Goal: Information Seeking & Learning: Learn about a topic

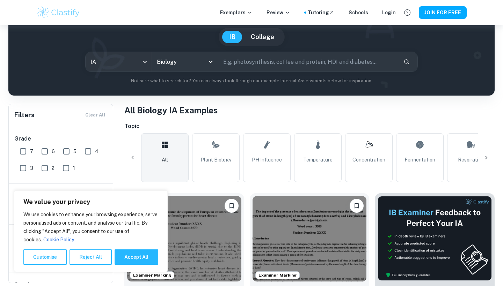
scroll to position [0, 327]
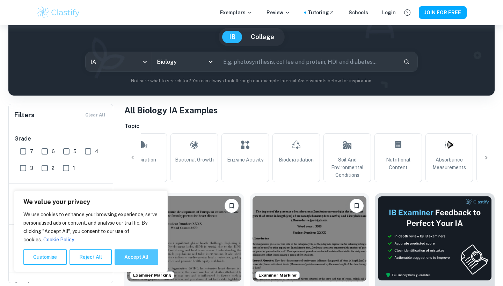
click at [136, 258] on button "Accept All" at bounding box center [136, 257] width 44 height 15
checkbox input "true"
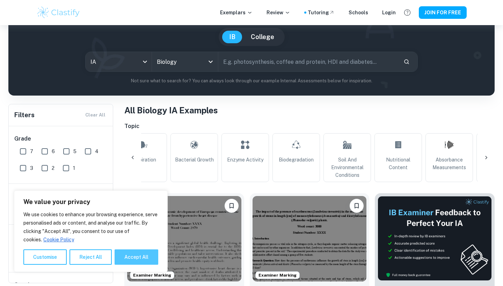
checkbox input "true"
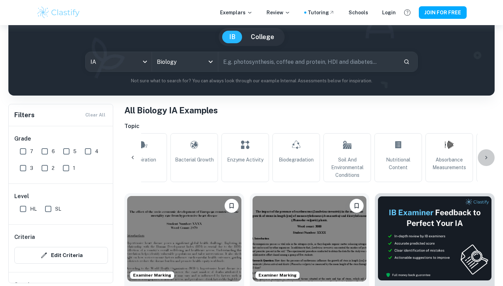
click at [484, 158] on icon at bounding box center [485, 157] width 7 height 7
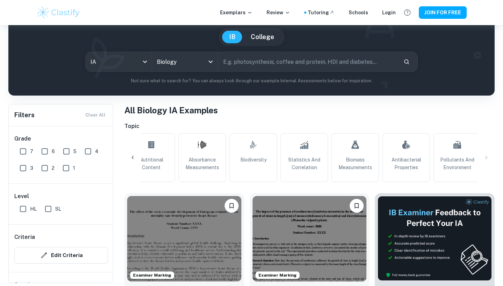
scroll to position [0, 628]
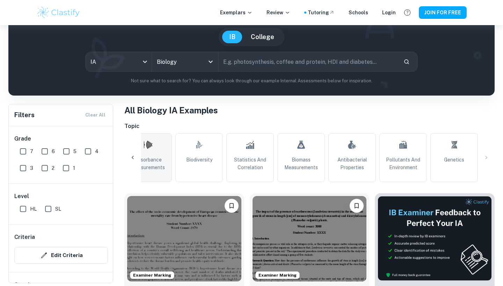
click at [147, 160] on span "Absorbance Measurements" at bounding box center [147, 163] width 41 height 15
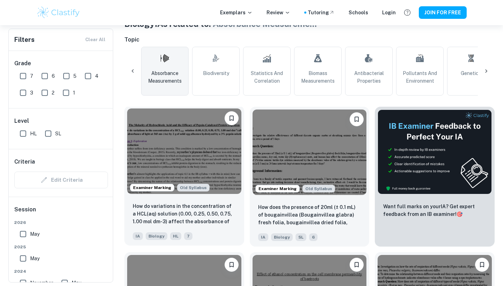
scroll to position [145, 0]
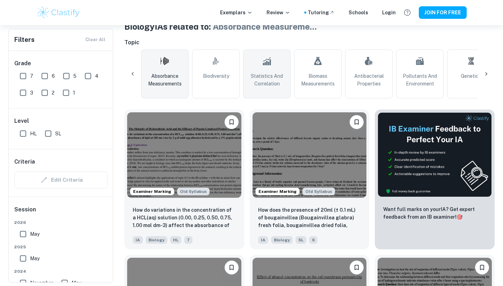
click at [264, 77] on span "Statistics and Correlation" at bounding box center [266, 79] width 41 height 15
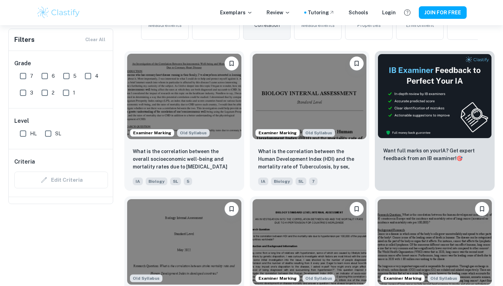
scroll to position [58, 0]
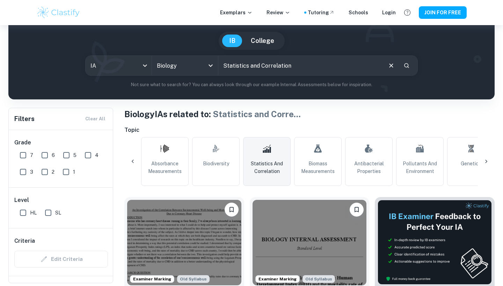
click at [485, 161] on icon at bounding box center [485, 161] width 7 height 7
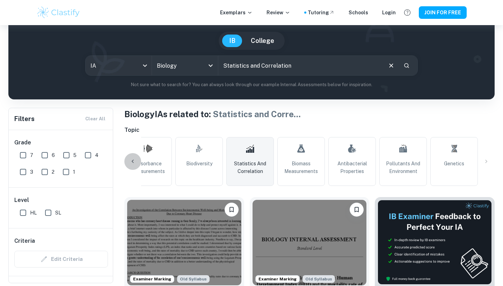
click at [131, 161] on icon at bounding box center [132, 161] width 7 height 7
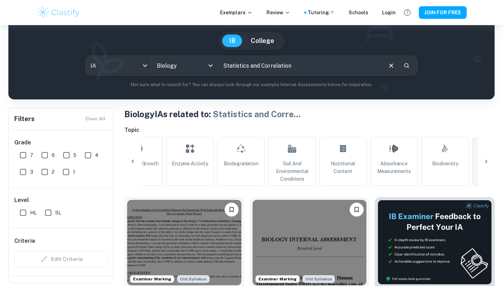
scroll to position [0, 301]
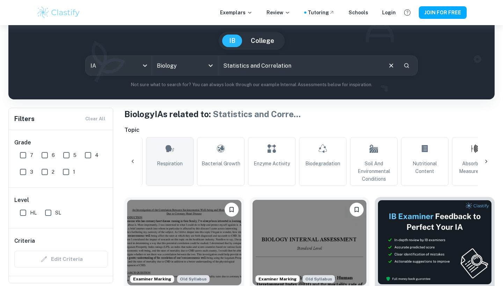
click at [180, 160] on span "Respiration" at bounding box center [170, 164] width 26 height 8
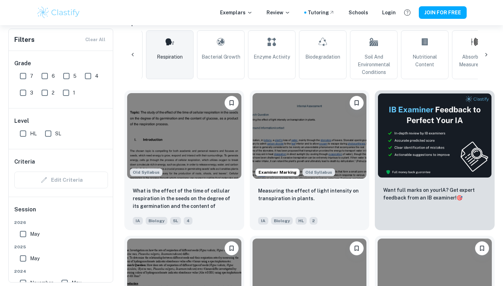
scroll to position [165, 0]
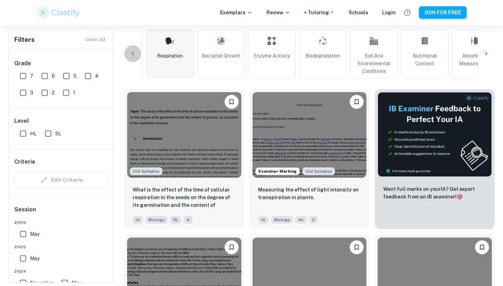
click at [133, 51] on icon at bounding box center [132, 53] width 7 height 7
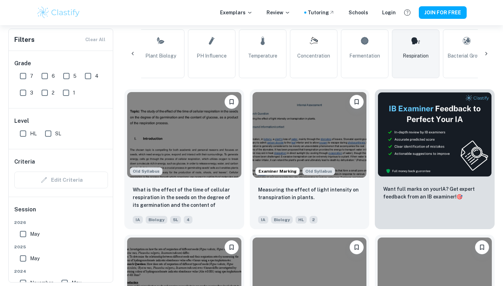
scroll to position [0, 0]
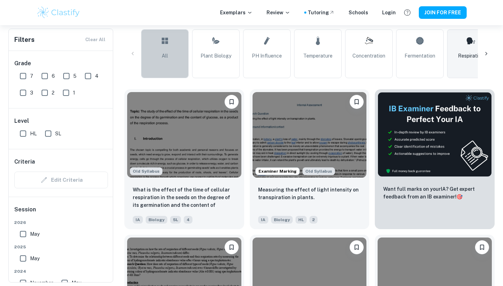
click at [171, 57] on link "All" at bounding box center [164, 53] width 47 height 49
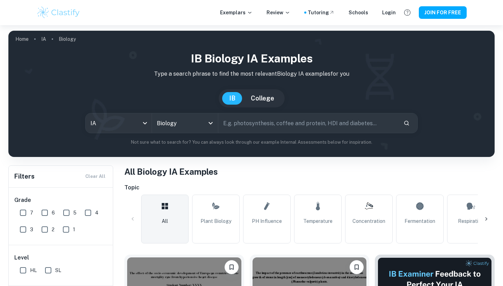
scroll to position [143, 0]
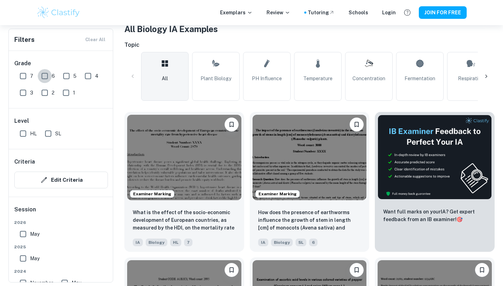
click at [46, 76] on input "6" at bounding box center [45, 76] width 14 height 14
checkbox input "true"
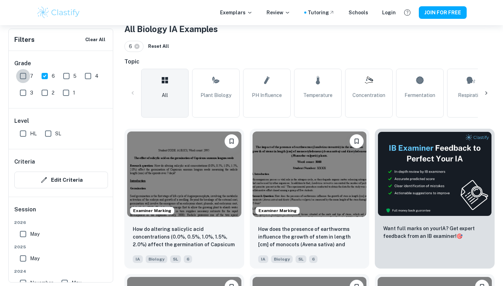
click at [26, 76] on input "7" at bounding box center [23, 76] width 14 height 14
checkbox input "true"
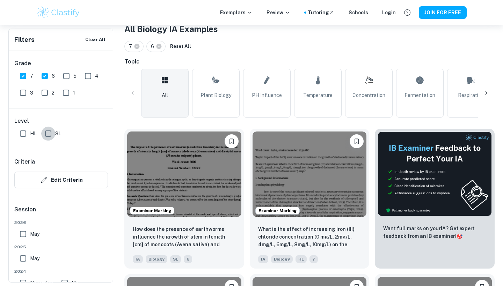
click at [47, 135] on input "SL" at bounding box center [48, 134] width 14 height 14
checkbox input "true"
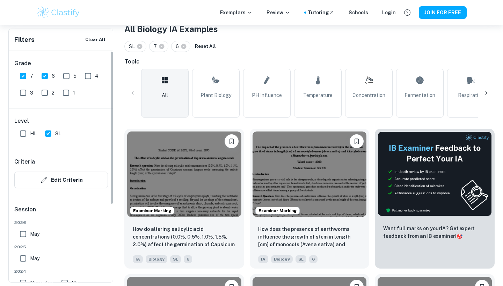
scroll to position [0, 0]
click at [68, 76] on input "5" at bounding box center [66, 76] width 14 height 14
checkbox input "true"
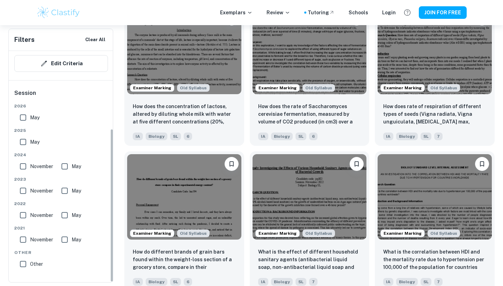
scroll to position [117, 0]
click at [20, 117] on input "May" at bounding box center [23, 118] width 14 height 14
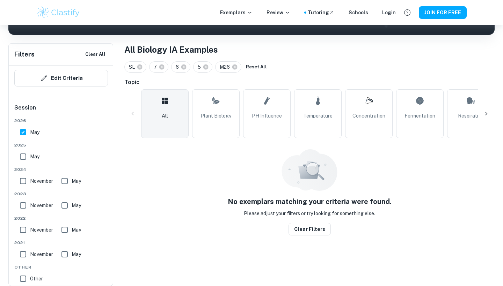
click at [23, 142] on div "[DATE] [DATE] [DATE] May [DATE] May [DATE] May [DATE] May Other Other" at bounding box center [61, 203] width 94 height 171
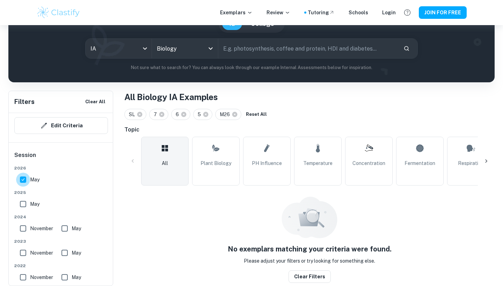
scroll to position [72, 0]
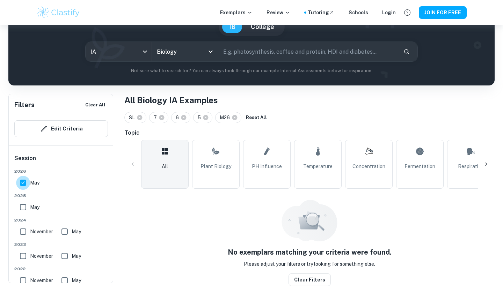
click at [22, 183] on input "May" at bounding box center [23, 183] width 14 height 14
checkbox input "false"
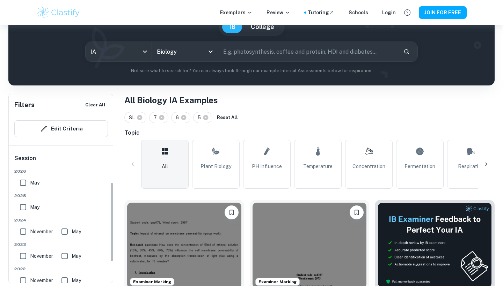
scroll to position [138, 0]
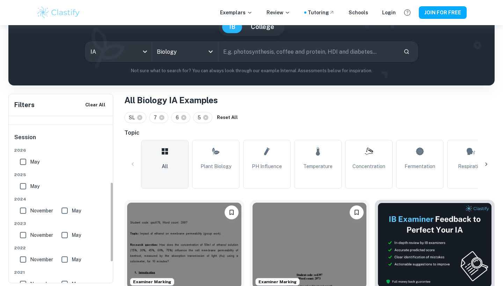
click at [25, 186] on input "May" at bounding box center [23, 186] width 14 height 14
checkbox input "true"
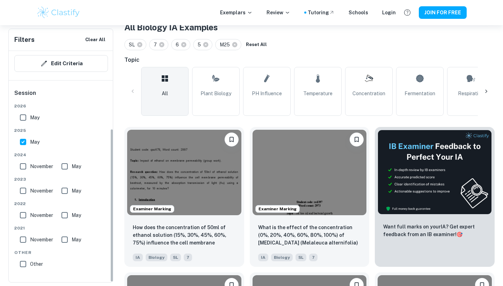
scroll to position [117, 0]
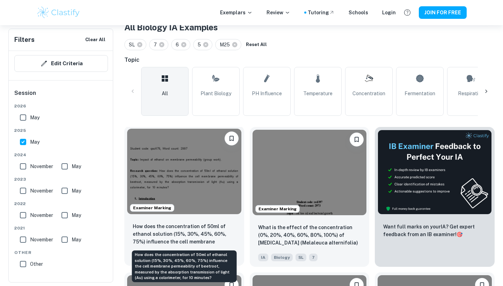
click at [192, 223] on p "How does the concentration of 50ml of ethanol solution (15%, 30%, 45%, 60%, 75%…" at bounding box center [184, 235] width 103 height 24
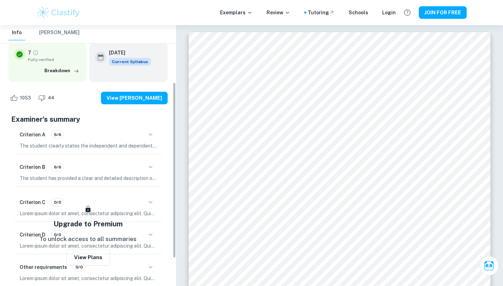
scroll to position [123, 0]
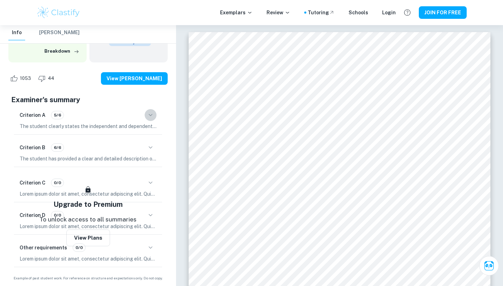
click at [151, 114] on icon "button" at bounding box center [150, 115] width 8 height 8
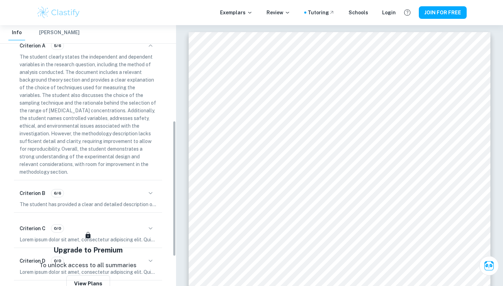
scroll to position [195, 0]
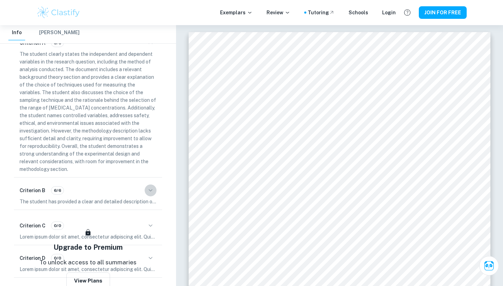
click at [149, 189] on icon "button" at bounding box center [150, 190] width 8 height 8
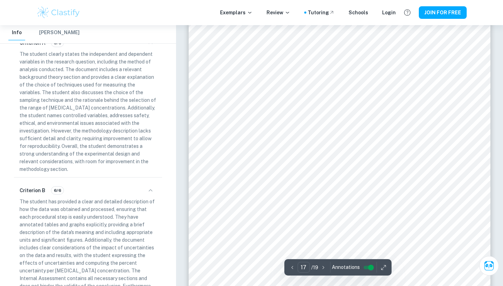
scroll to position [7199, 0]
type input "17"
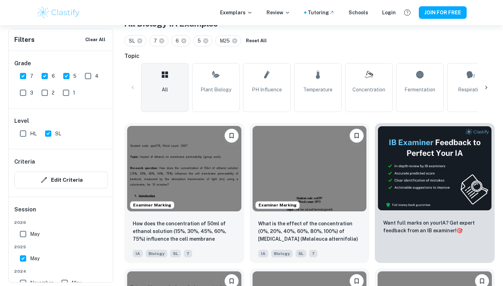
scroll to position [178, 0]
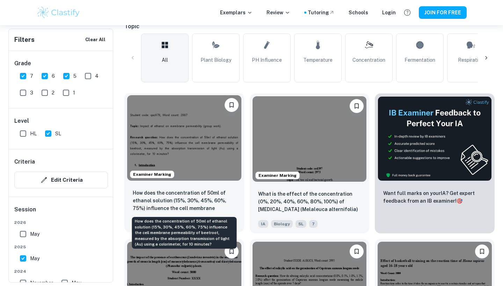
click at [199, 196] on p "How does the concentration of 50ml of ethanol solution (15%, 30%, 45%, 60%, 75%…" at bounding box center [184, 201] width 103 height 24
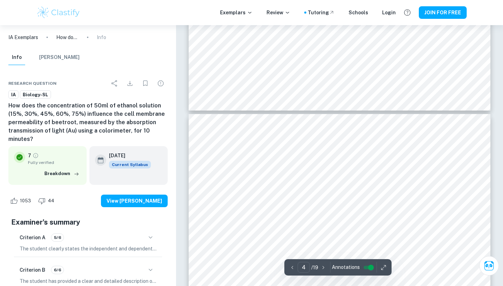
type input "3"
